Goal: Information Seeking & Learning: Learn about a topic

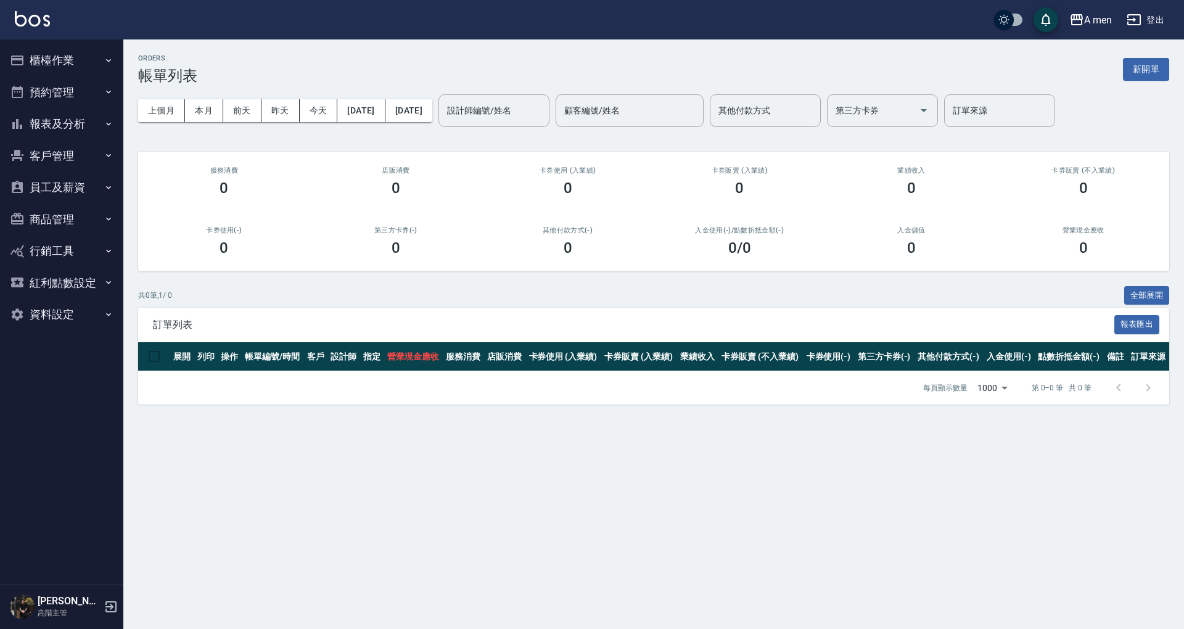
click at [70, 94] on button "預約管理" at bounding box center [61, 92] width 113 height 32
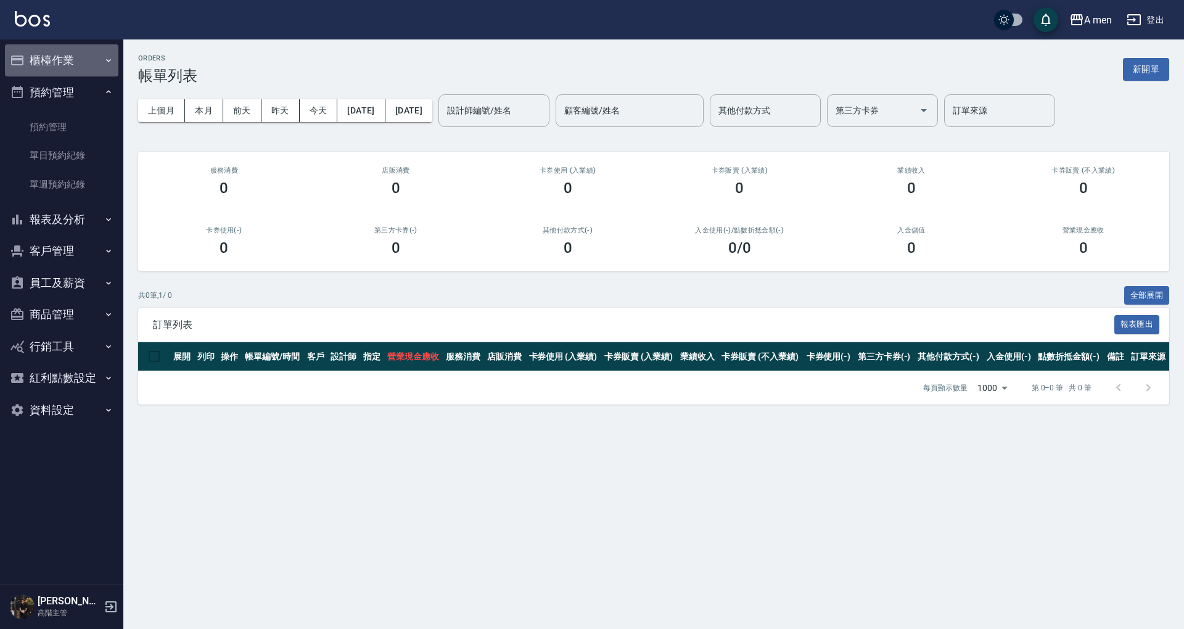
click at [85, 73] on button "櫃檯作業" at bounding box center [61, 60] width 113 height 32
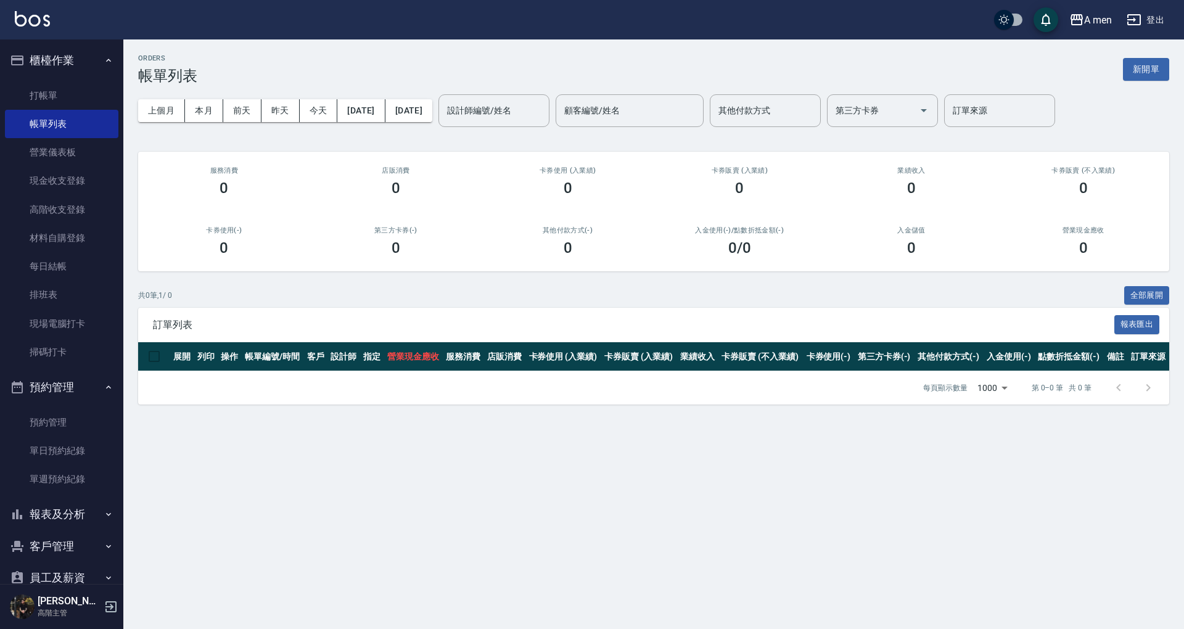
click at [83, 68] on button "櫃檯作業" at bounding box center [61, 60] width 113 height 32
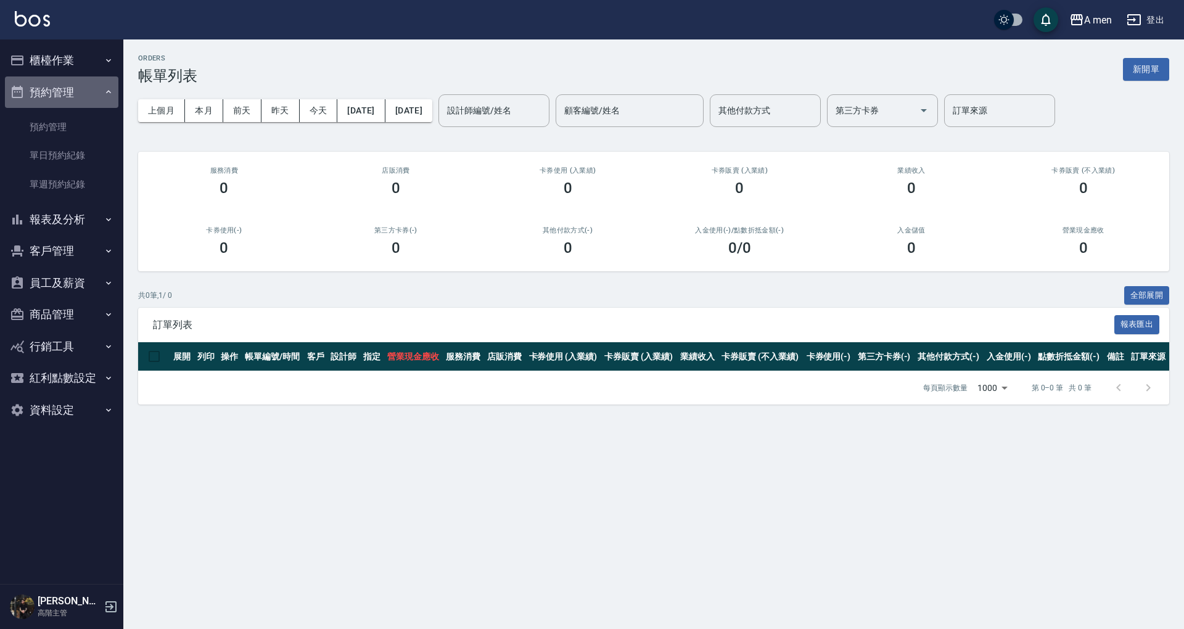
click at [83, 100] on button "預約管理" at bounding box center [61, 92] width 113 height 32
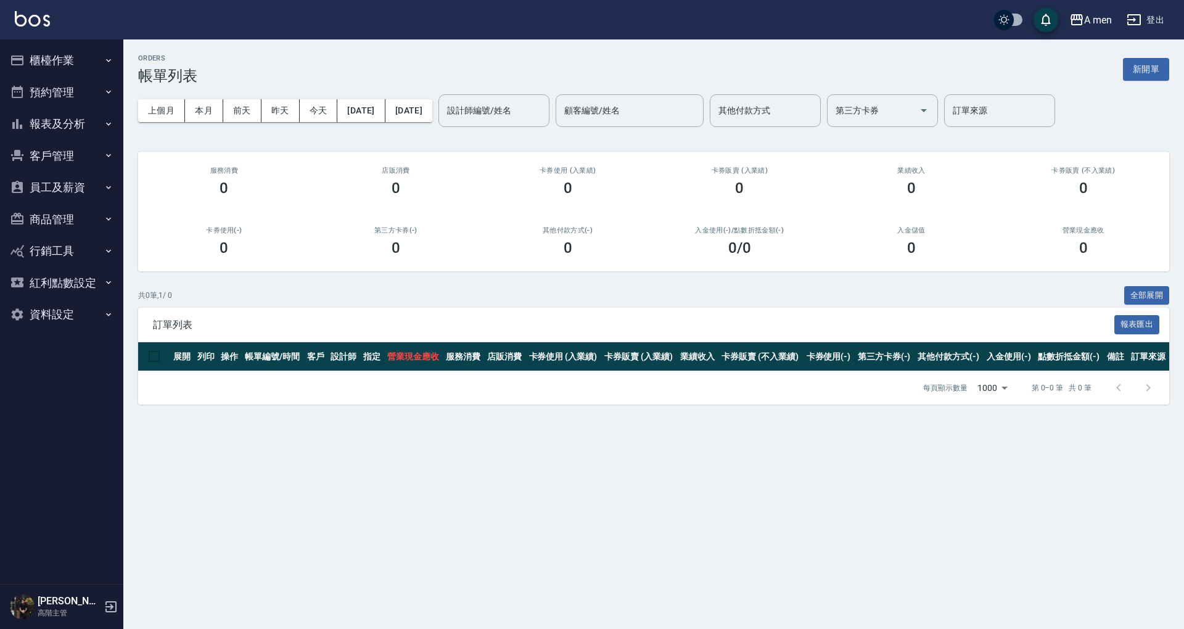
click at [85, 118] on button "報表及分析" at bounding box center [61, 124] width 113 height 32
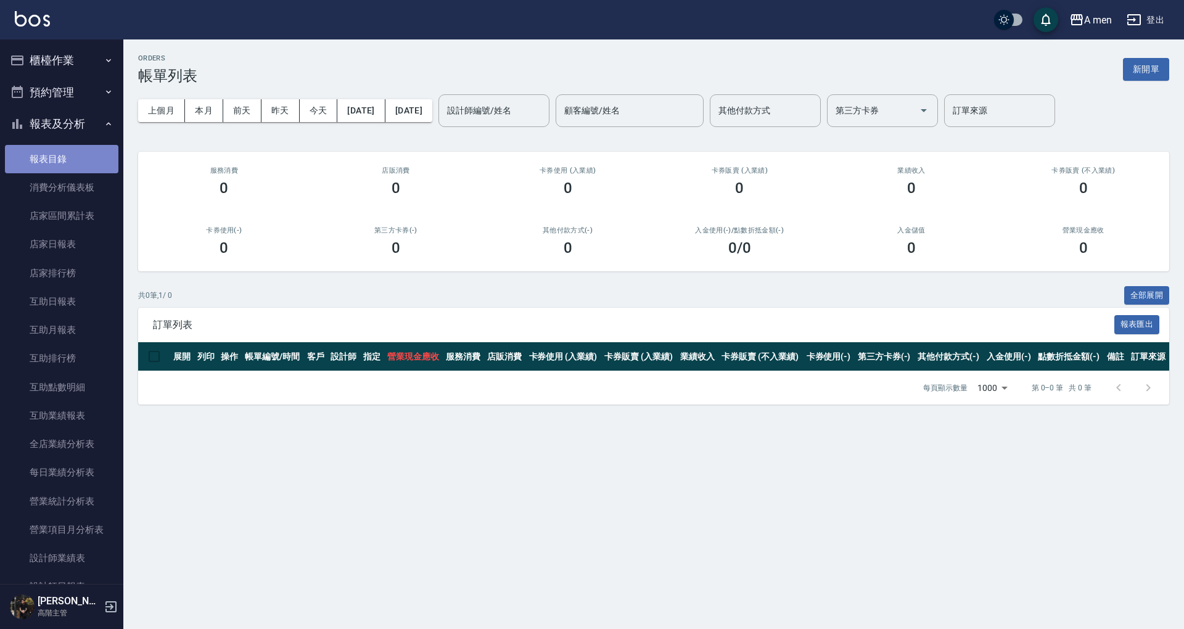
click at [78, 158] on link "報表目錄" at bounding box center [61, 159] width 113 height 28
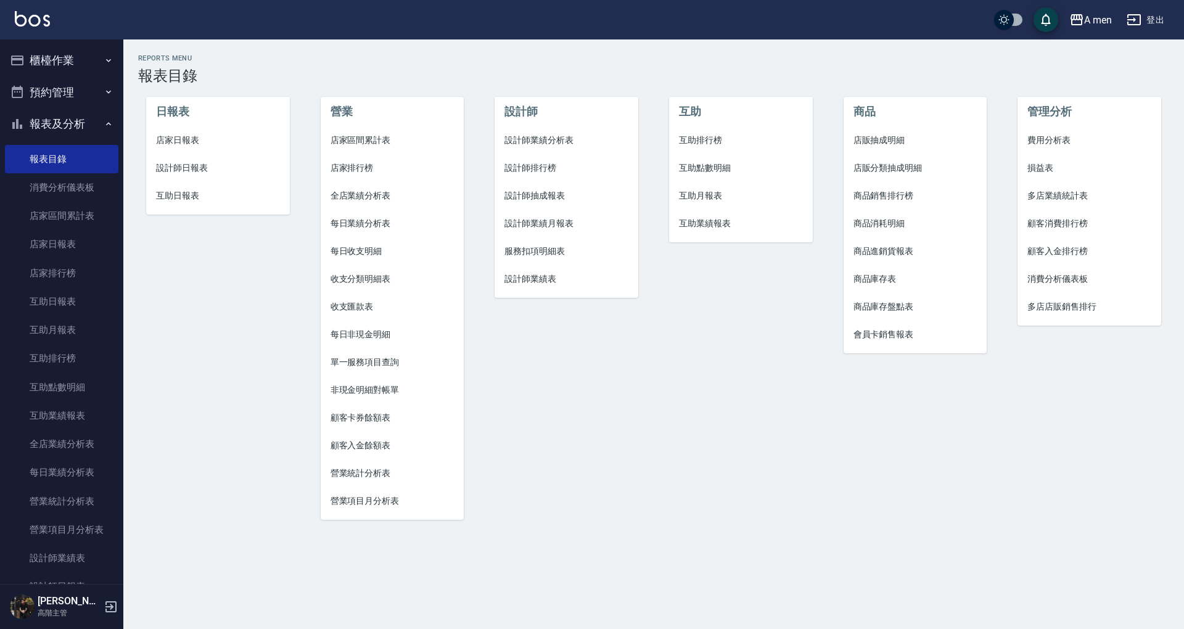
click at [710, 166] on span "互助點數明細" at bounding box center [741, 168] width 124 height 13
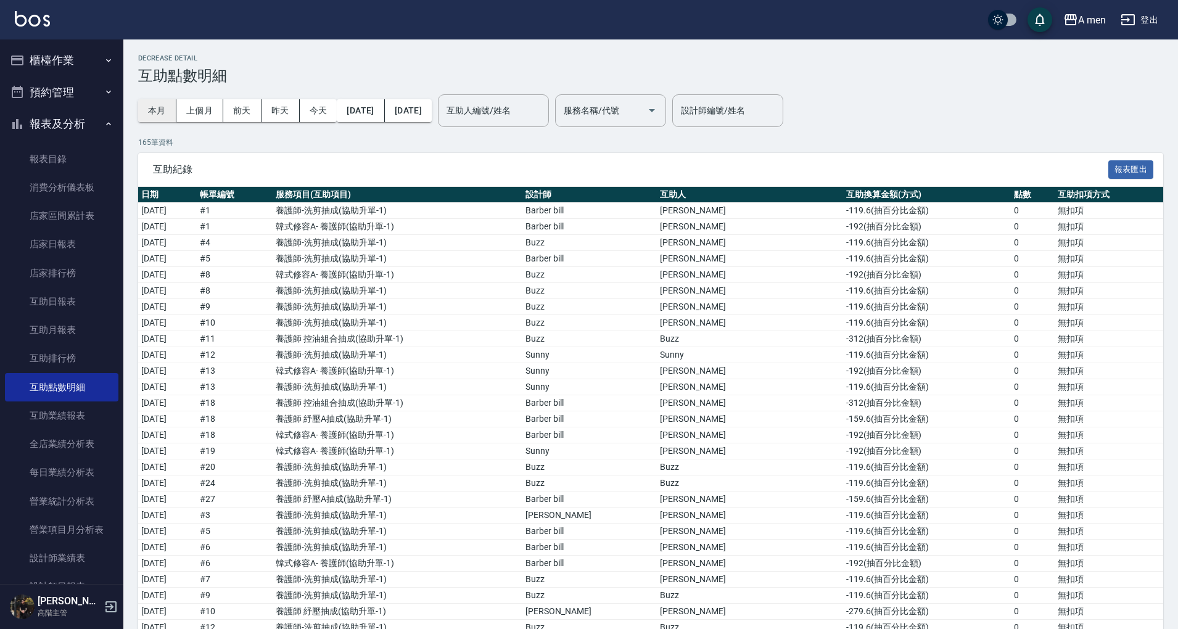
click at [149, 111] on button "本月" at bounding box center [157, 110] width 38 height 23
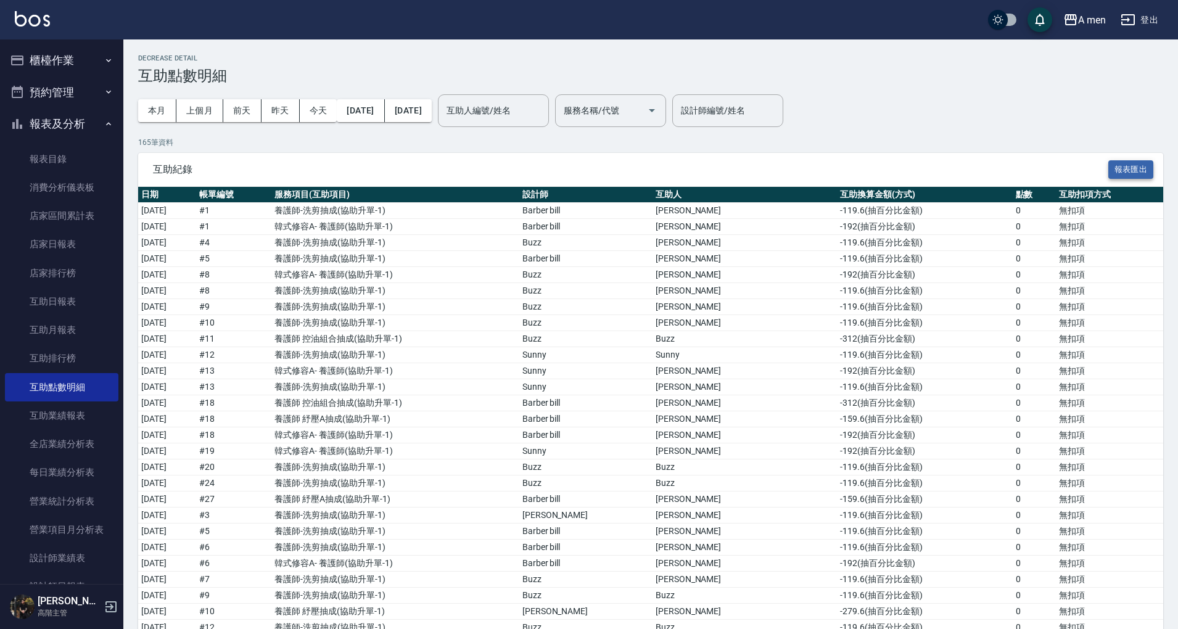
click at [1118, 165] on button "報表匯出" at bounding box center [1131, 169] width 46 height 19
click at [427, 162] on div "互助紀錄 報表匯出" at bounding box center [650, 170] width 1025 height 34
click at [60, 62] on button "櫃檯作業" at bounding box center [61, 60] width 113 height 32
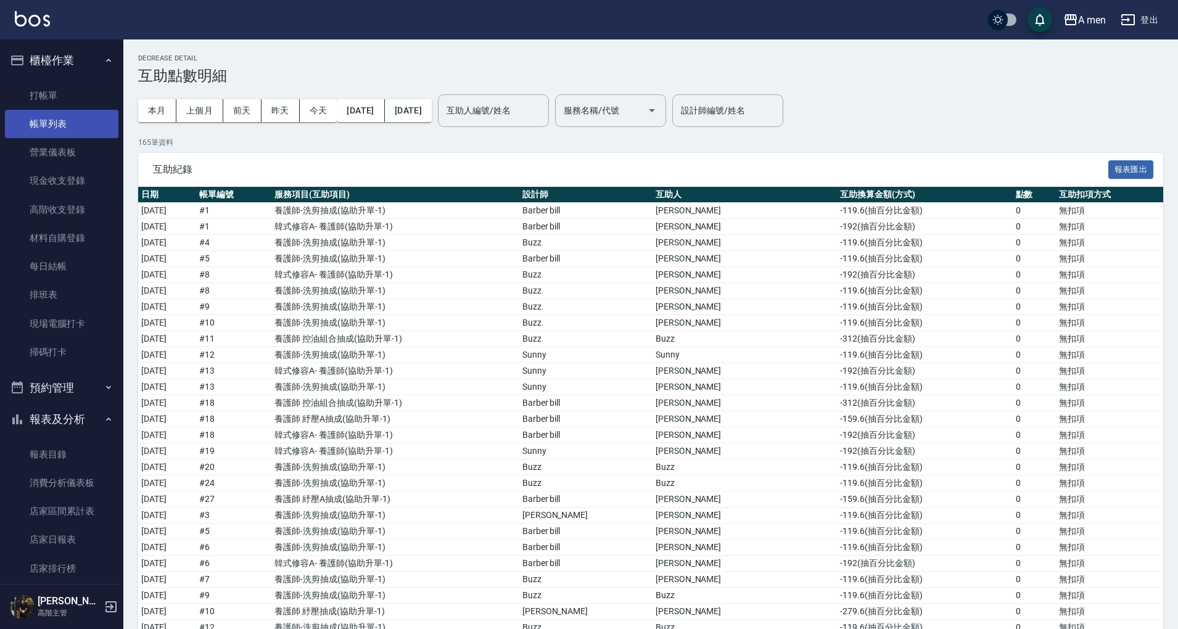
click at [76, 110] on link "帳單列表" at bounding box center [61, 124] width 113 height 28
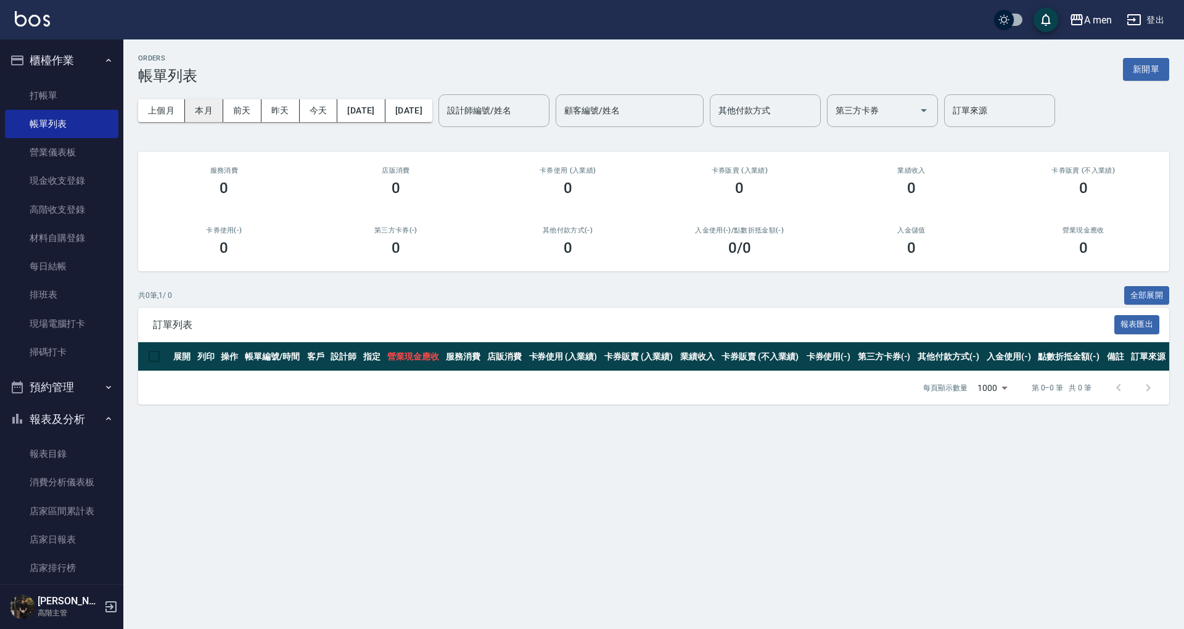
click at [205, 112] on button "本月" at bounding box center [204, 110] width 38 height 23
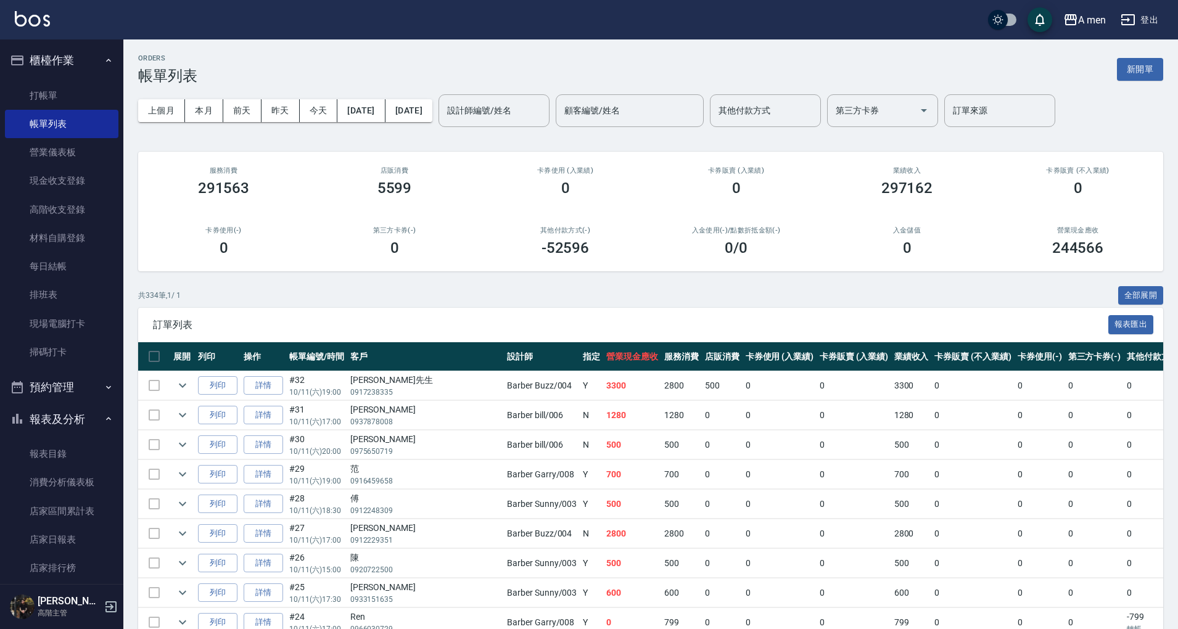
drag, startPoint x: 76, startPoint y: 417, endPoint x: 75, endPoint y: 437, distance: 19.8
click at [76, 417] on button "報表及分析" at bounding box center [61, 419] width 113 height 32
click at [76, 423] on button "報表及分析" at bounding box center [61, 419] width 113 height 32
click at [81, 449] on link "報表目錄" at bounding box center [61, 454] width 113 height 28
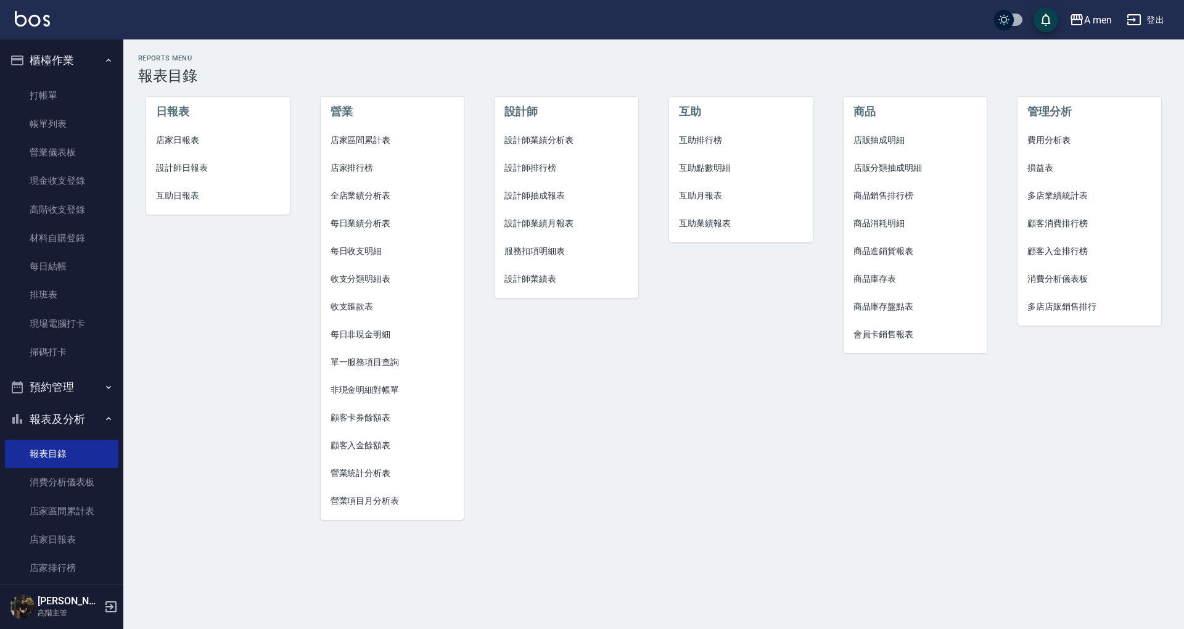
click at [546, 133] on li "設計師業績分析表" at bounding box center [567, 140] width 144 height 28
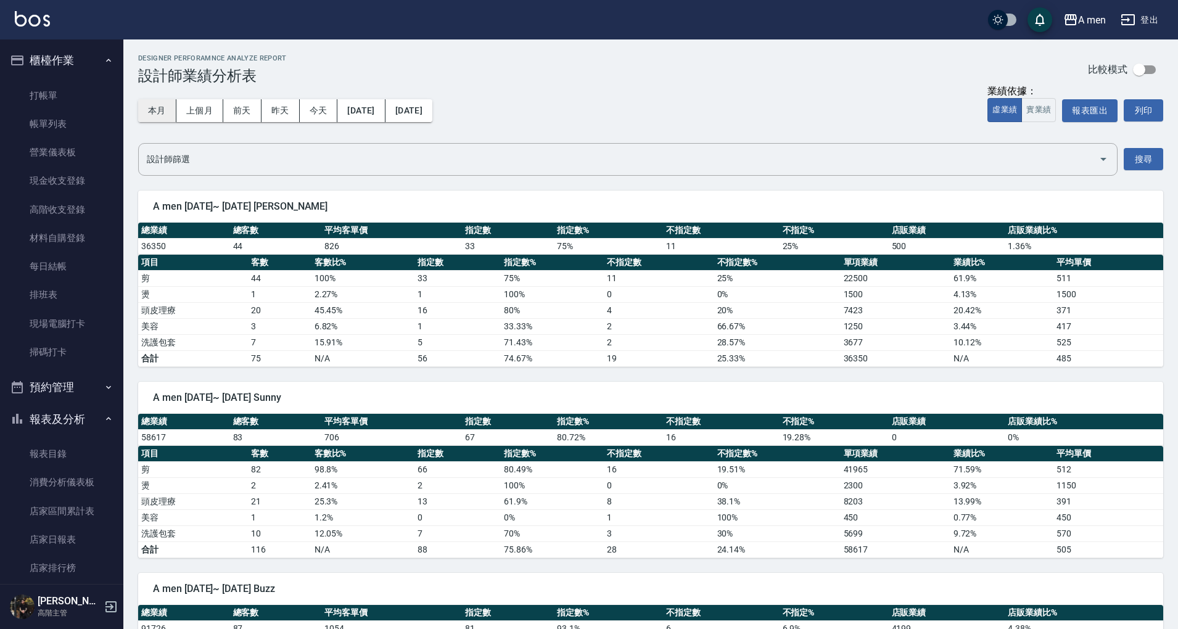
click at [162, 109] on button "本月" at bounding box center [157, 110] width 38 height 23
click at [350, 110] on button "[DATE]" at bounding box center [360, 110] width 47 height 23
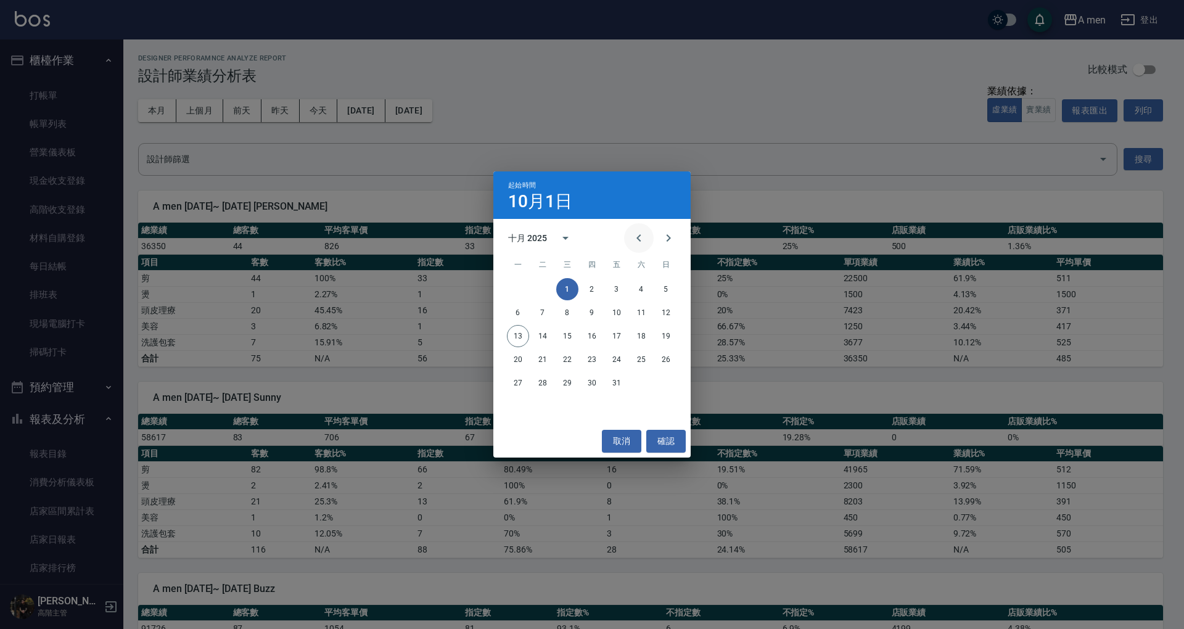
click at [635, 236] on icon "Previous month" at bounding box center [638, 238] width 15 height 15
click at [518, 283] on button "1" at bounding box center [518, 289] width 22 height 22
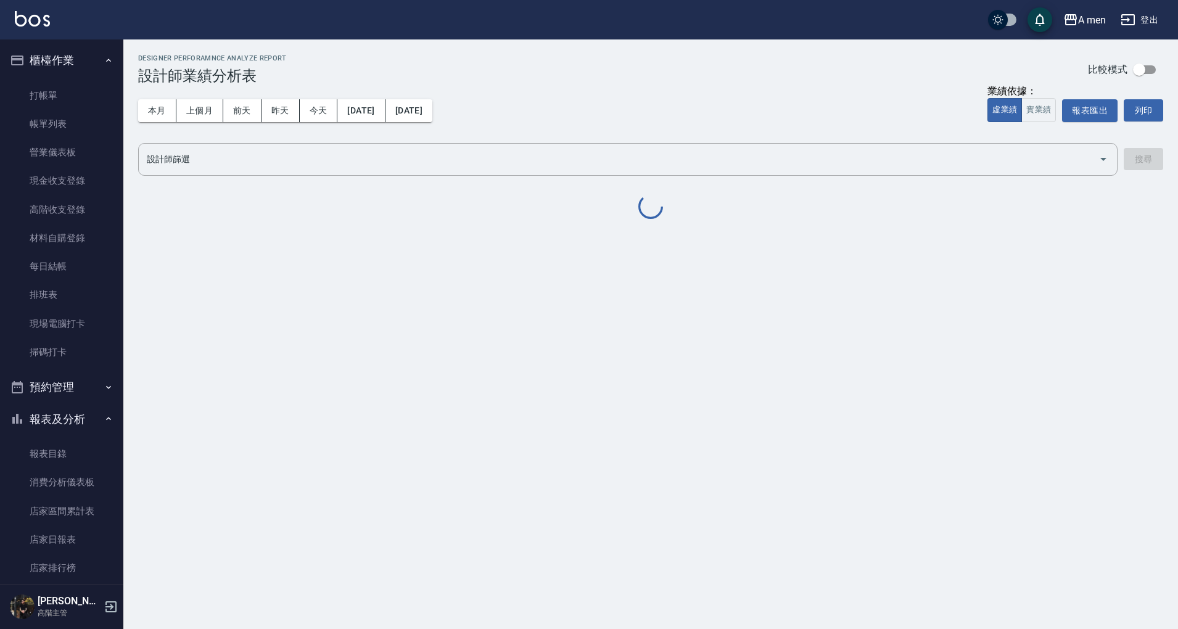
click at [432, 123] on div "本月 上個月 [DATE] [DATE] [DATE] [DATE] [DATE]" at bounding box center [285, 110] width 294 height 52
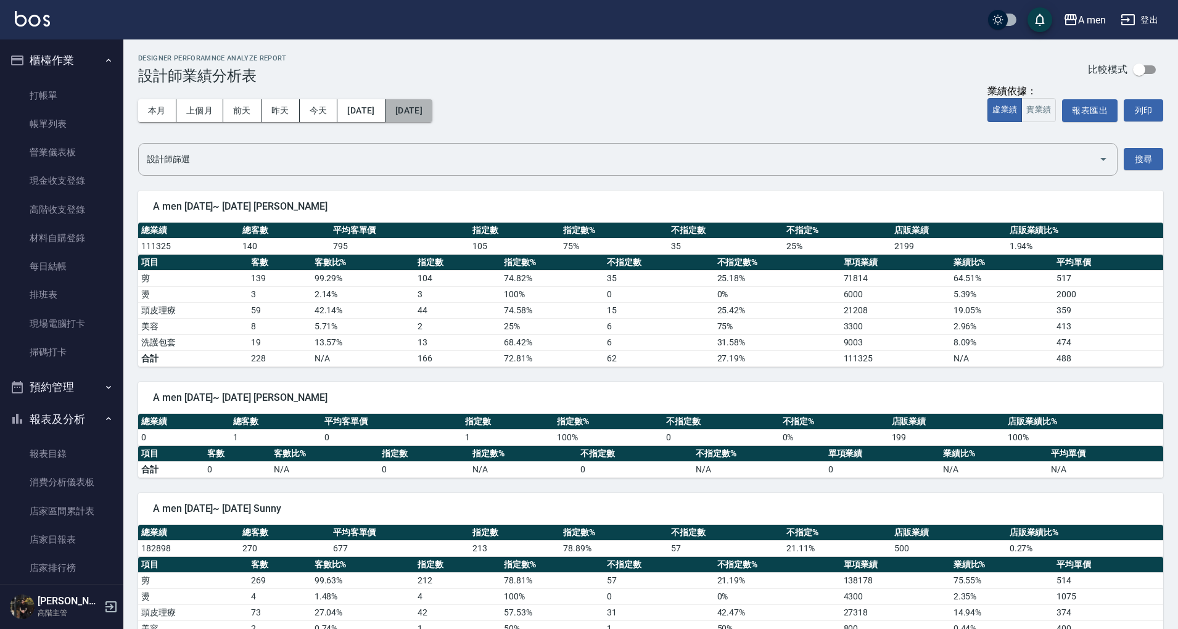
click at [432, 112] on button "[DATE]" at bounding box center [408, 110] width 47 height 23
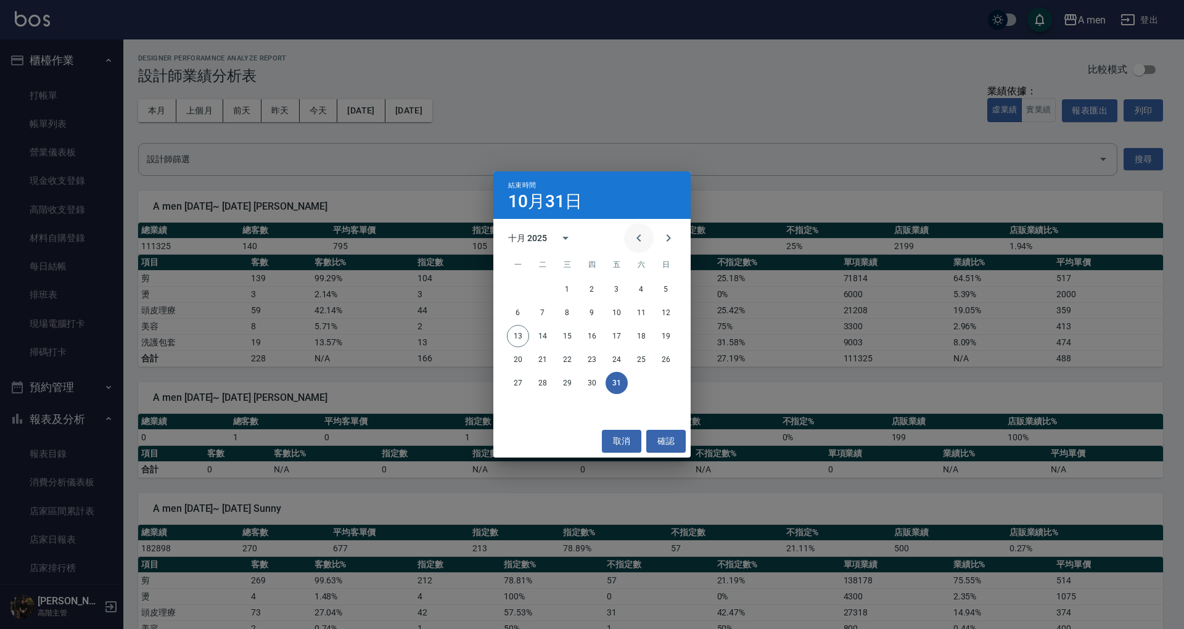
click at [640, 233] on icon "Previous month" at bounding box center [638, 238] width 15 height 15
click at [641, 313] on button "13" at bounding box center [641, 313] width 22 height 22
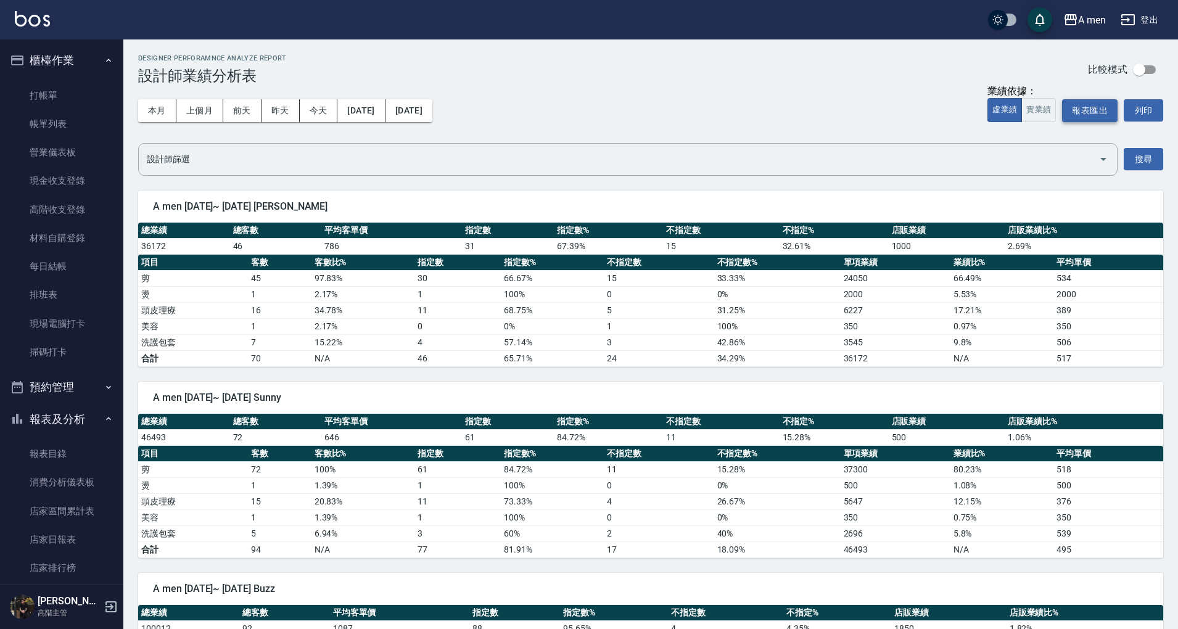
click at [1091, 109] on button "報表匯出" at bounding box center [1089, 110] width 55 height 23
